Goal: Transaction & Acquisition: Purchase product/service

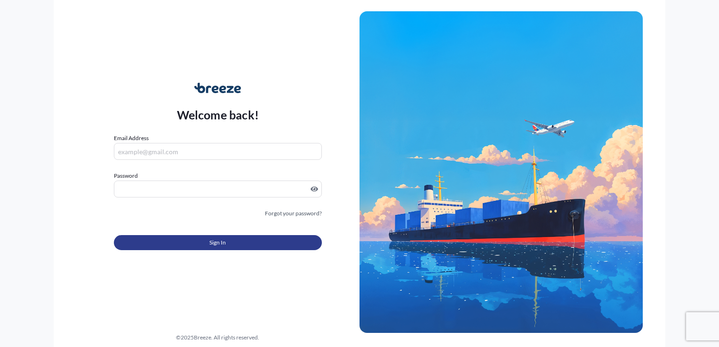
type input "[PERSON_NAME][EMAIL_ADDRESS][PERSON_NAME][DOMAIN_NAME]"
click at [209, 240] on span "Sign In" at bounding box center [217, 242] width 16 height 9
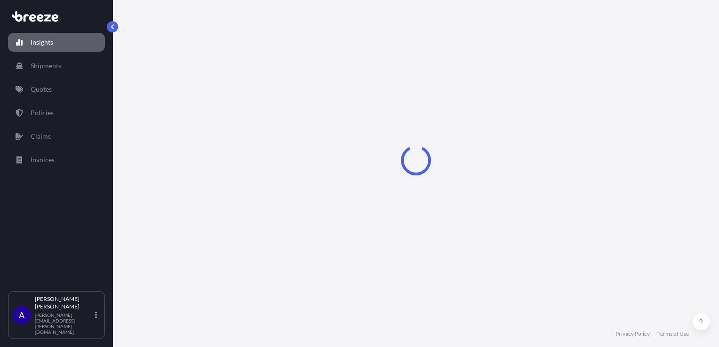
select select "2025"
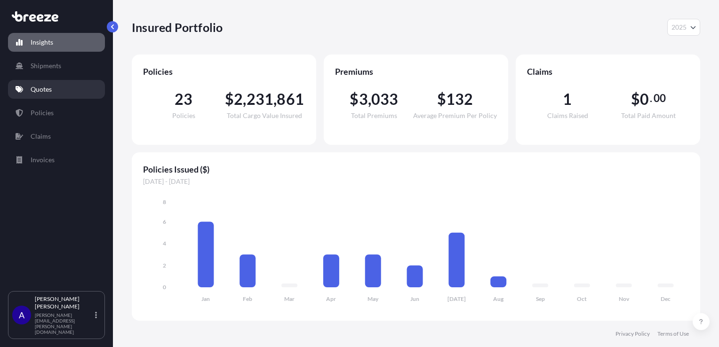
click at [46, 93] on p "Quotes" at bounding box center [41, 89] width 21 height 9
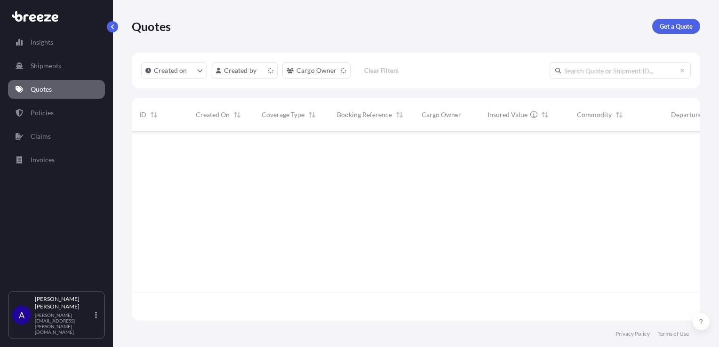
scroll to position [187, 561]
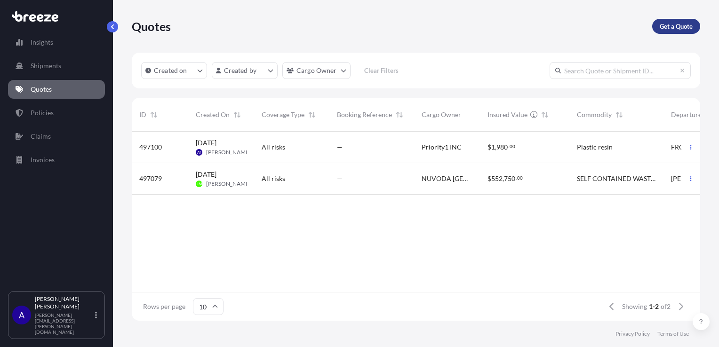
click at [670, 25] on p "Get a Quote" at bounding box center [676, 26] width 33 height 9
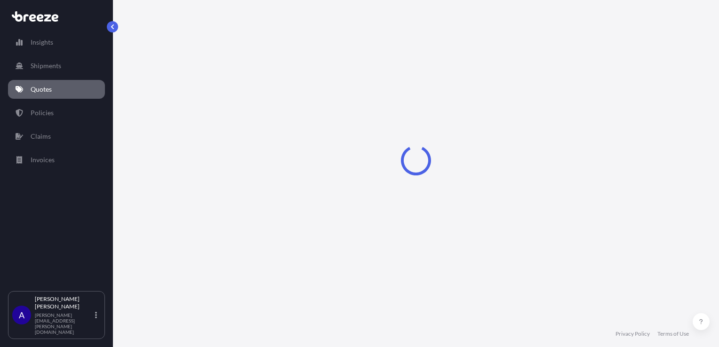
select select "Sea"
select select "1"
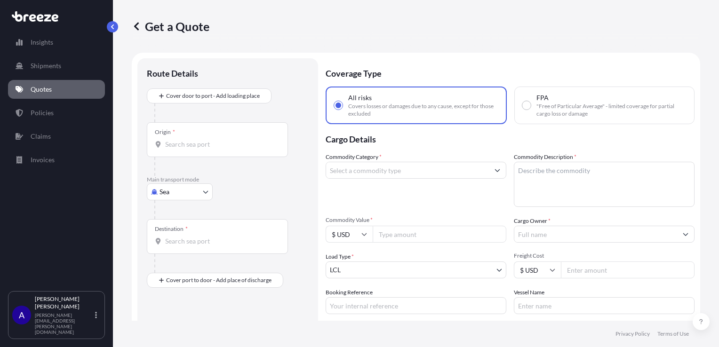
scroll to position [15, 0]
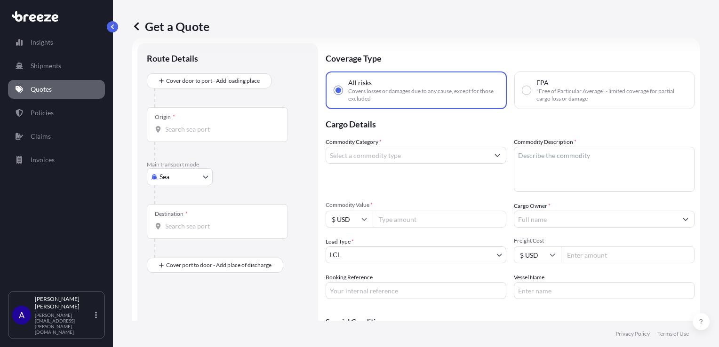
click at [204, 177] on body "Insights Shipments Quotes Policies Claims Invoices A [PERSON_NAME] [PERSON_NAME…" at bounding box center [359, 173] width 719 height 347
click at [177, 222] on div "Air" at bounding box center [180, 217] width 58 height 17
select select "Air"
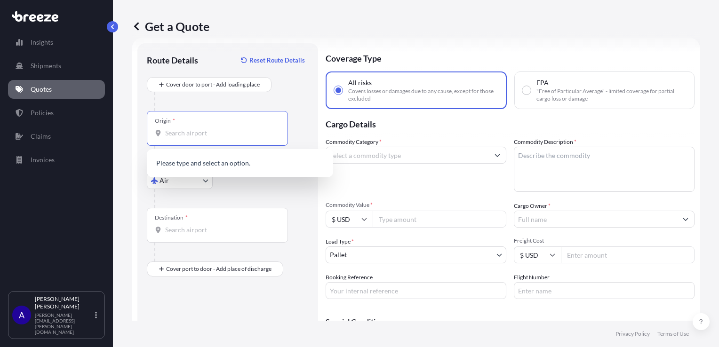
click at [185, 129] on input "Origin *" at bounding box center [220, 133] width 111 height 9
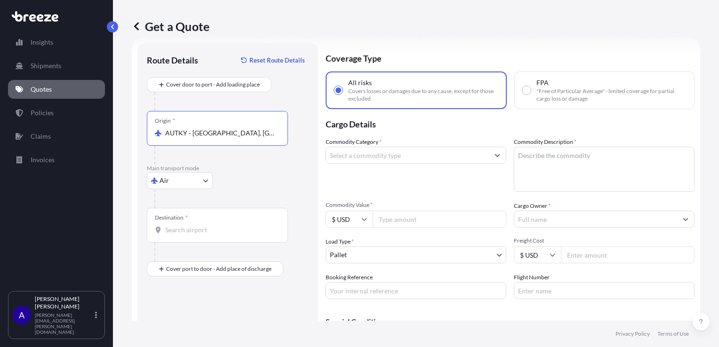
type input "AUTKY - [GEOGRAPHIC_DATA], [GEOGRAPHIC_DATA]"
click at [183, 225] on input "Destination *" at bounding box center [220, 229] width 111 height 9
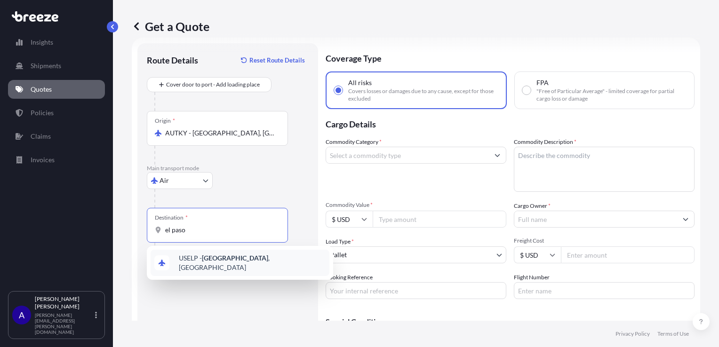
click at [213, 265] on span "USELP - [GEOGRAPHIC_DATA] , [GEOGRAPHIC_DATA]" at bounding box center [252, 263] width 147 height 19
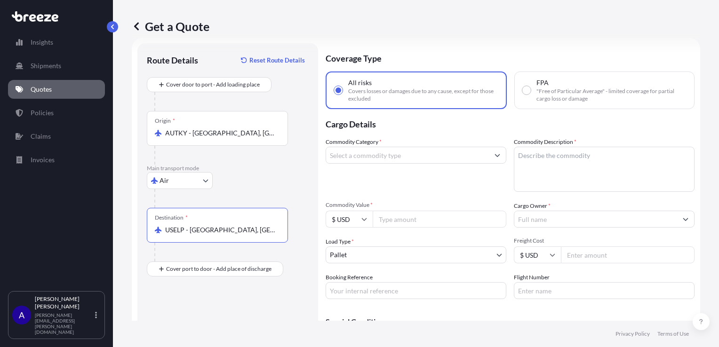
type input "USELP - [GEOGRAPHIC_DATA], [GEOGRAPHIC_DATA]"
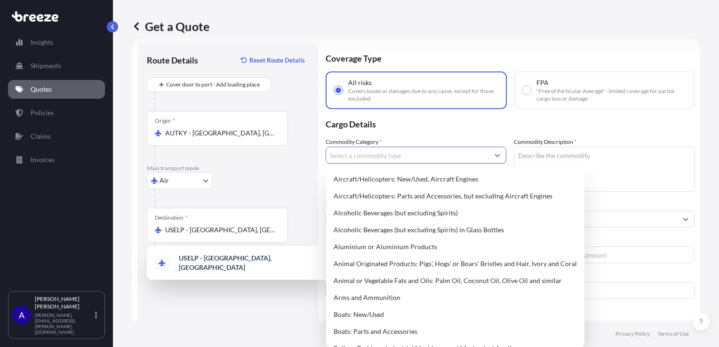
click at [368, 158] on input "Commodity Category *" at bounding box center [407, 155] width 163 height 17
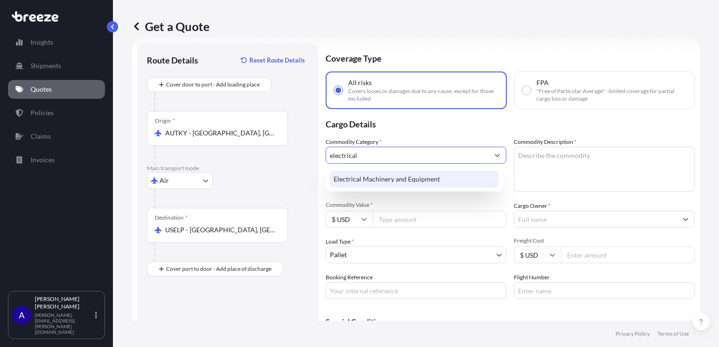
click at [377, 177] on div "Electrical Machinery and Equipment" at bounding box center [414, 179] width 169 height 17
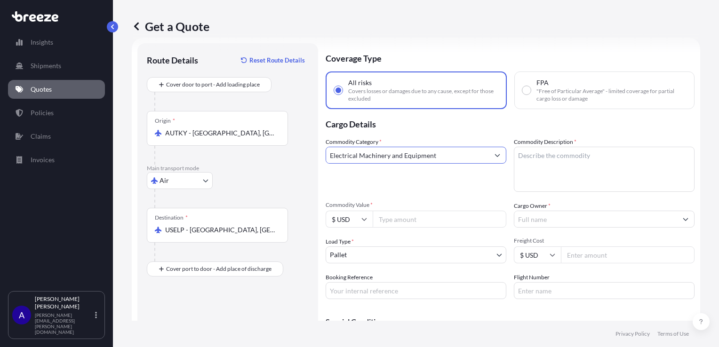
drag, startPoint x: 443, startPoint y: 151, endPoint x: 284, endPoint y: 153, distance: 158.2
click at [284, 153] on form "Route Details Reset Route Details Cover door to port - Add loading place Place …" at bounding box center [416, 212] width 569 height 348
type input "Electrical Machinery and Equipment"
click at [535, 169] on textarea "Commodity Description *" at bounding box center [604, 169] width 181 height 45
paste textarea "Electrical Machinery and Equipment"
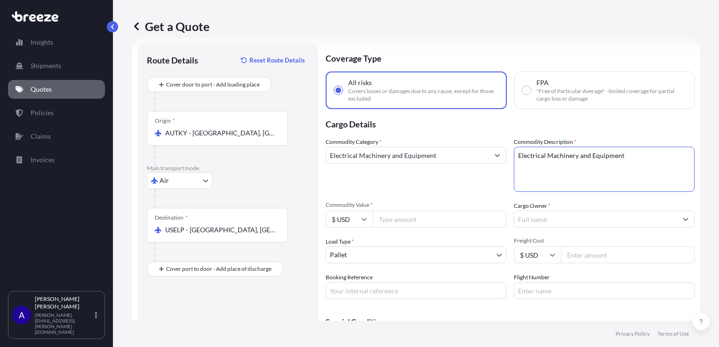
scroll to position [62, 0]
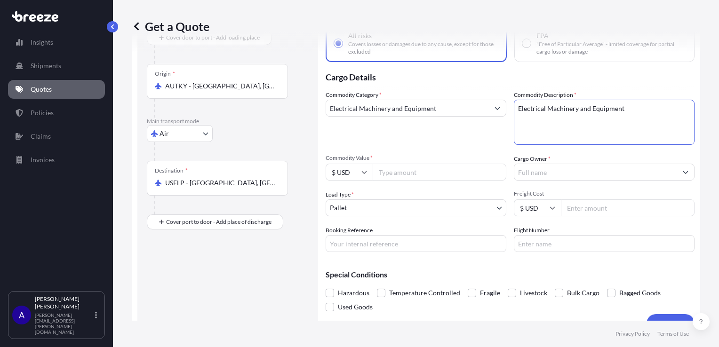
type textarea "Electrical Machinery and Equipment"
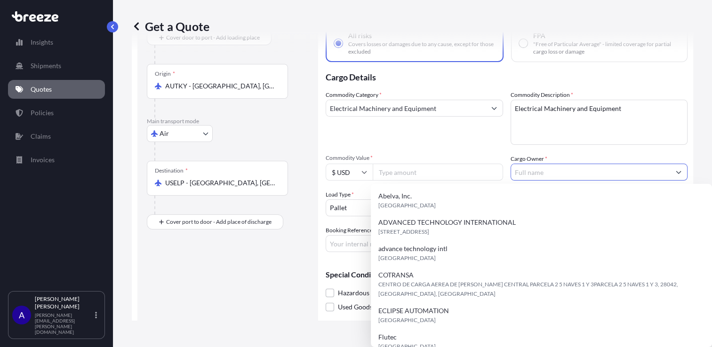
click at [563, 176] on input "Cargo Owner *" at bounding box center [591, 172] width 160 height 17
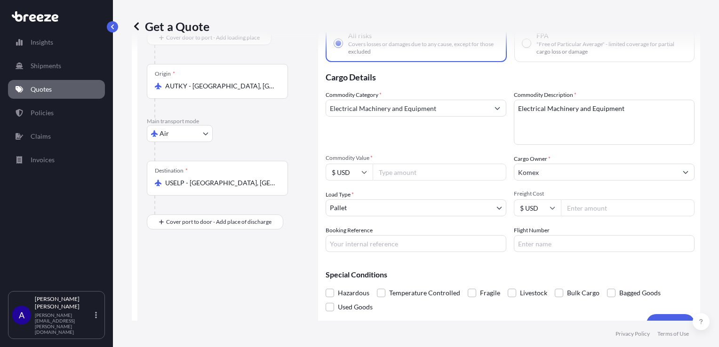
click at [543, 171] on input "Komex" at bounding box center [596, 172] width 163 height 17
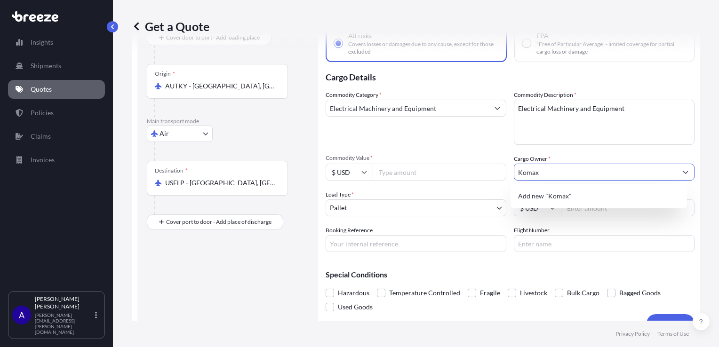
type input "Komax"
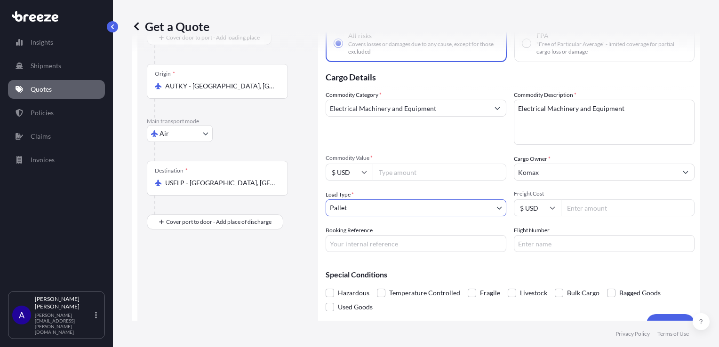
drag, startPoint x: 398, startPoint y: 172, endPoint x: 379, endPoint y: 174, distance: 19.4
click at [393, 175] on input "Commodity Value *" at bounding box center [440, 172] width 134 height 17
type input "3000.48"
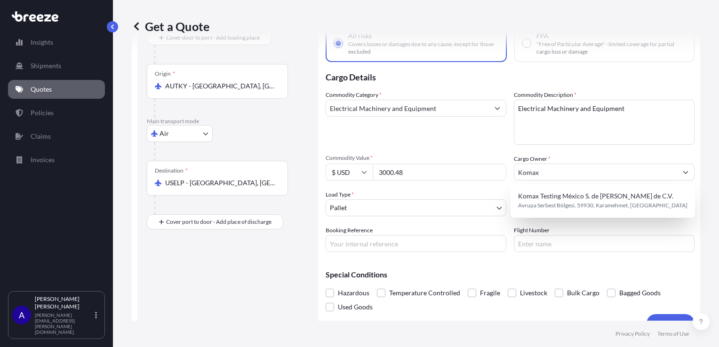
click at [475, 145] on div "Commodity Category * Electrical Machinery and Equipment Commodity Description *…" at bounding box center [510, 171] width 369 height 162
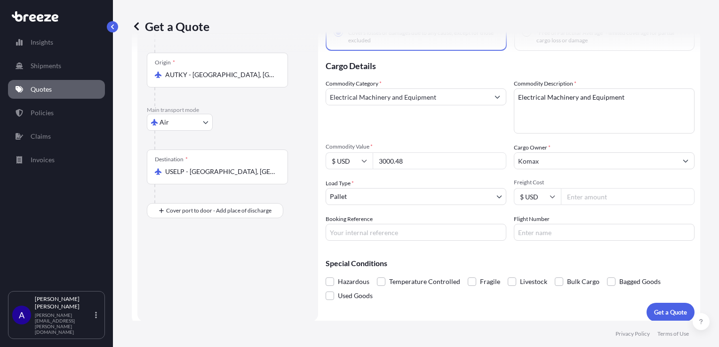
scroll to position [79, 0]
